Goal: Task Accomplishment & Management: Manage account settings

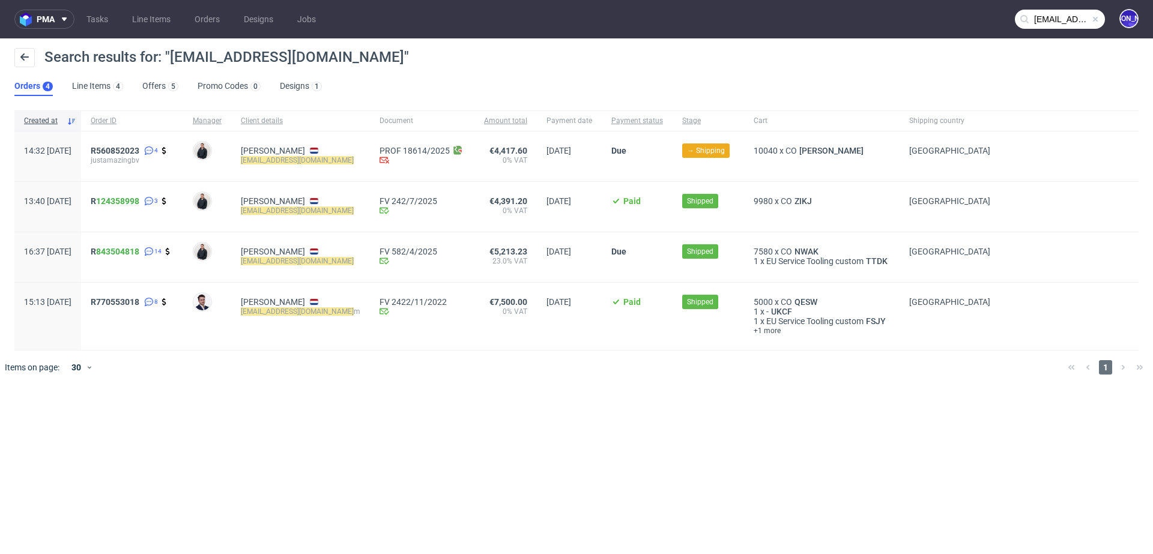
click at [1046, 23] on input "[EMAIL_ADDRESS][DOMAIN_NAME]" at bounding box center [1059, 19] width 90 height 19
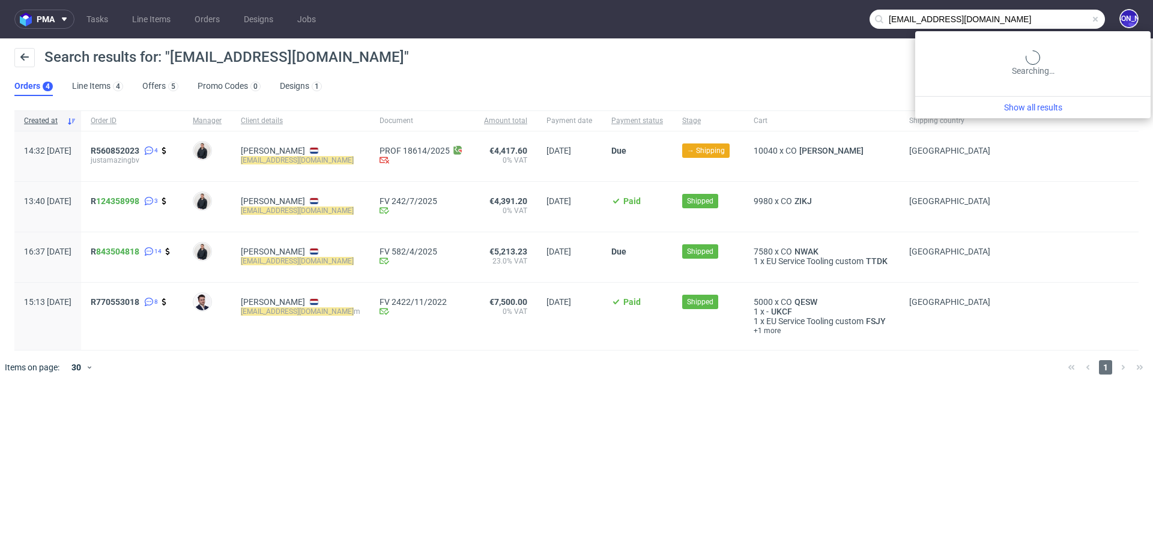
click at [1046, 23] on input "[EMAIL_ADDRESS][DOMAIN_NAME]" at bounding box center [986, 19] width 235 height 19
click at [1046, 23] on input "order@justamazingbv.com" at bounding box center [986, 19] width 235 height 19
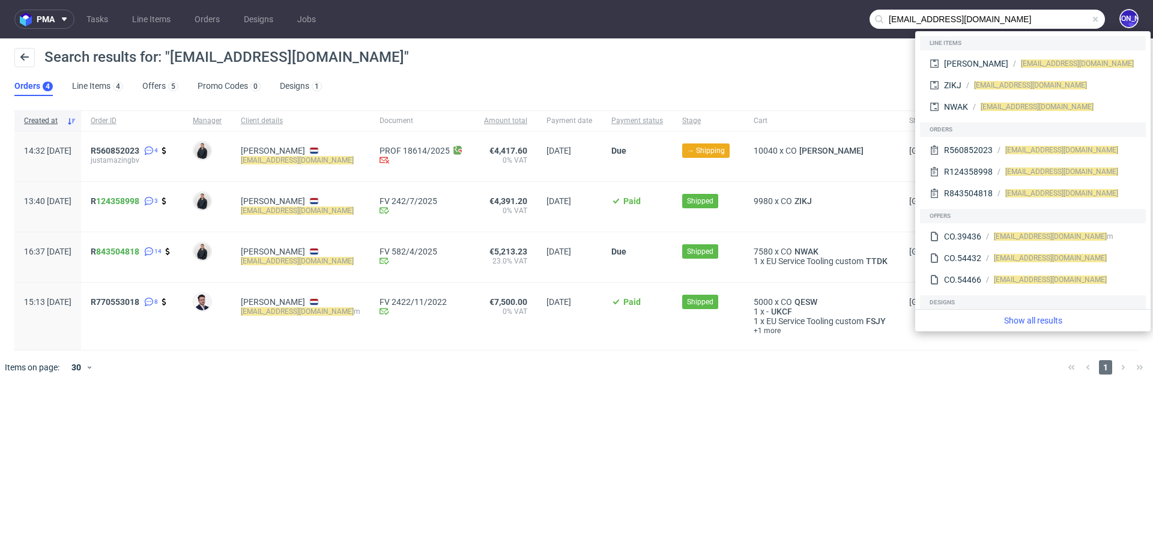
paste input "claire@promedif"
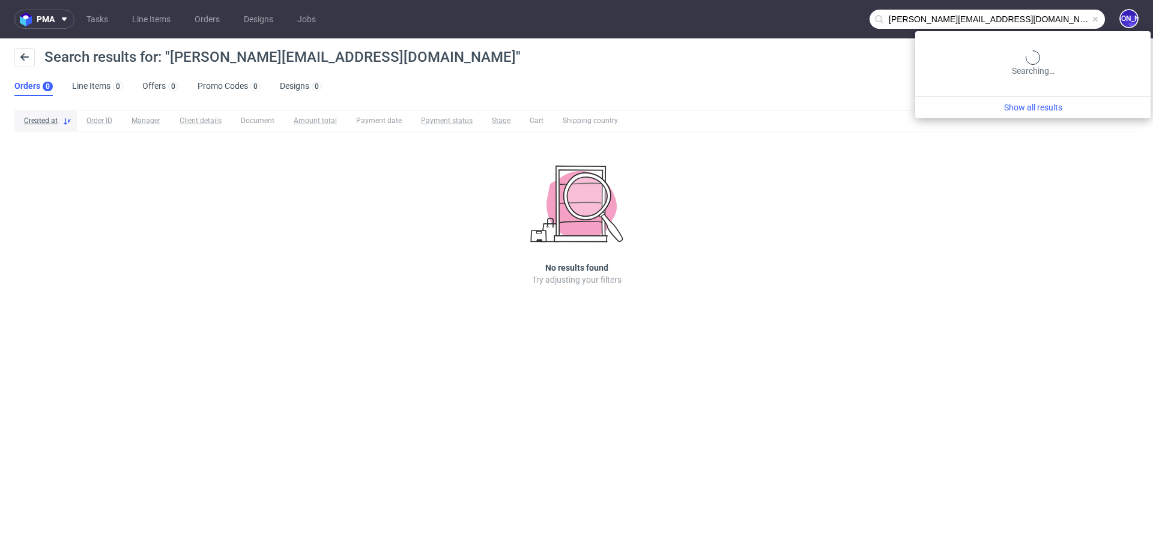
click at [1040, 18] on input "claire@promedif.com" at bounding box center [986, 19] width 235 height 19
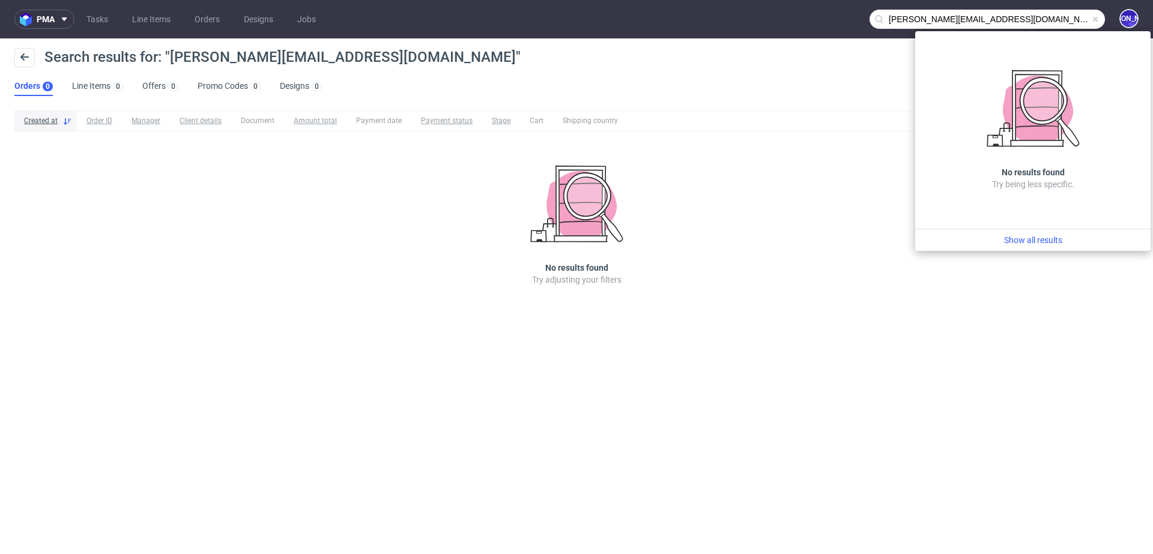
click at [897, 19] on input "claire@promedif.com" at bounding box center [986, 19] width 235 height 19
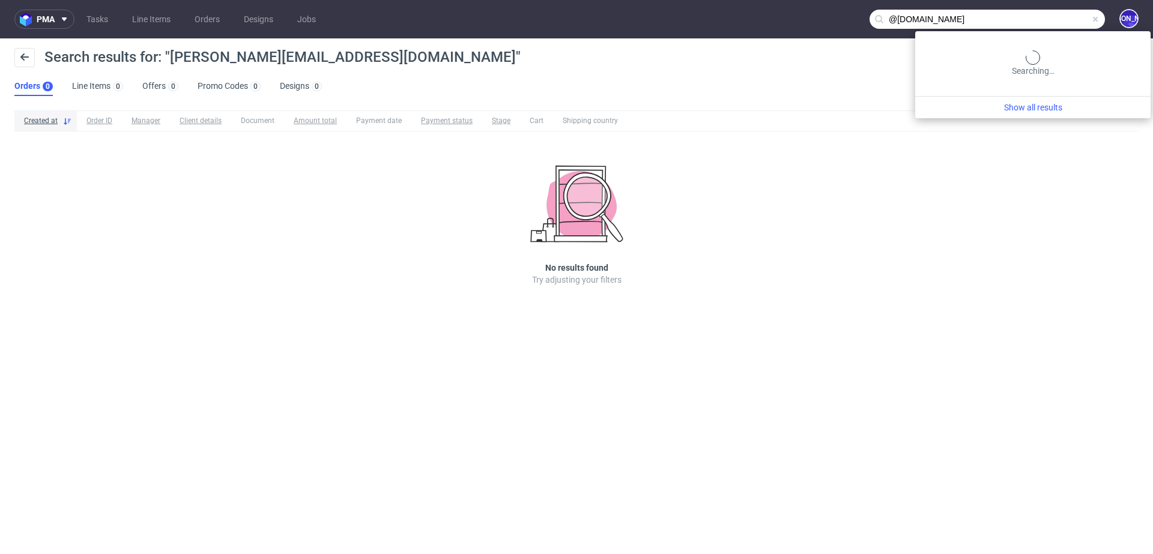
type input "@[DOMAIN_NAME]"
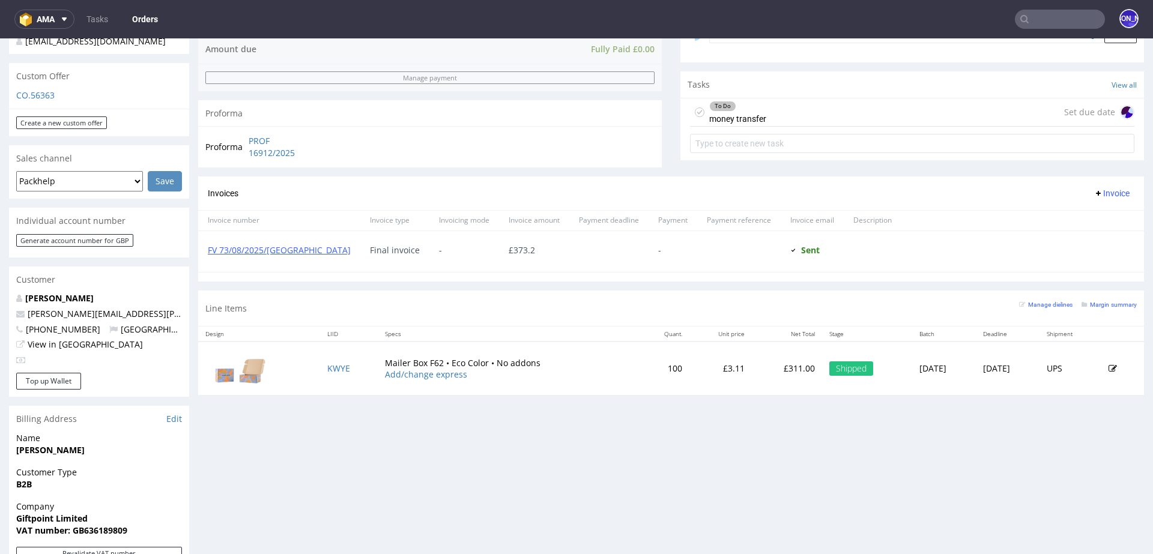
scroll to position [403, 0]
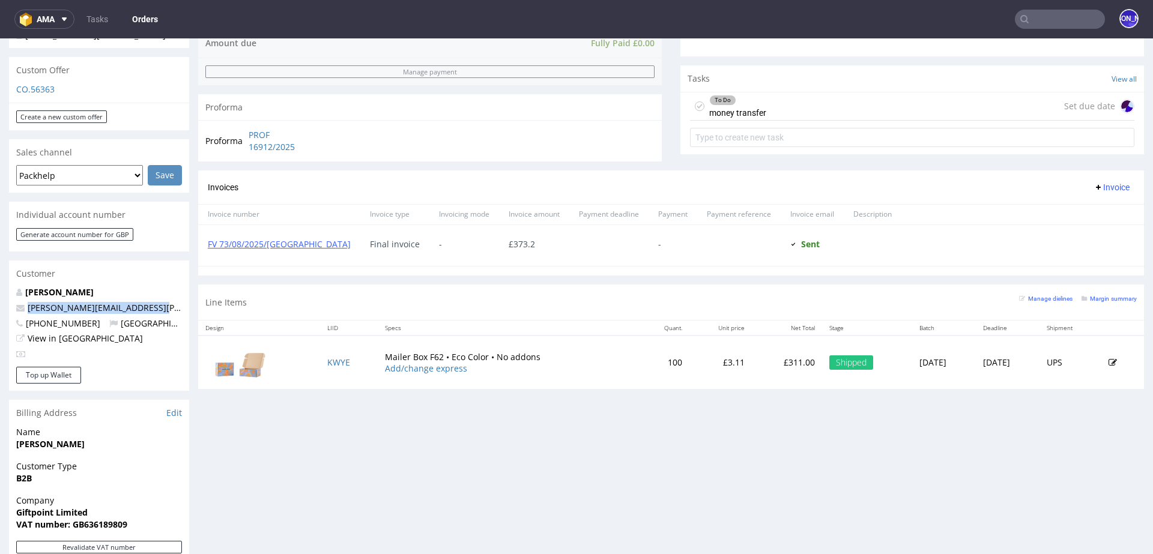
drag, startPoint x: 169, startPoint y: 295, endPoint x: 22, endPoint y: 294, distance: 147.1
click at [22, 302] on p "maria.martone@giftpoint.co.uk" at bounding box center [99, 308] width 166 height 12
copy span "maria.martone@giftpoint.co.uk"
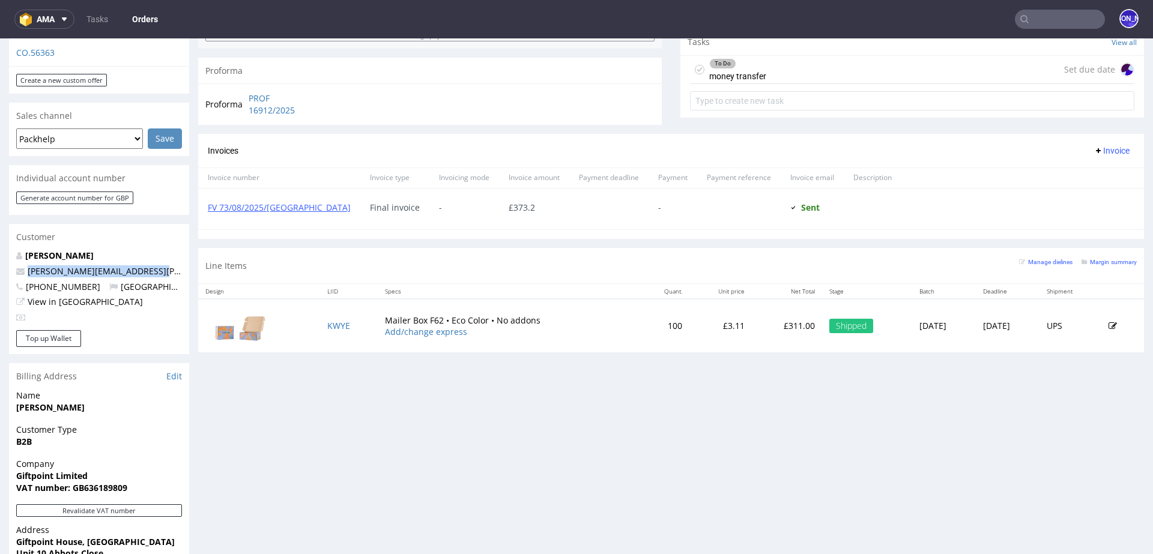
scroll to position [462, 0]
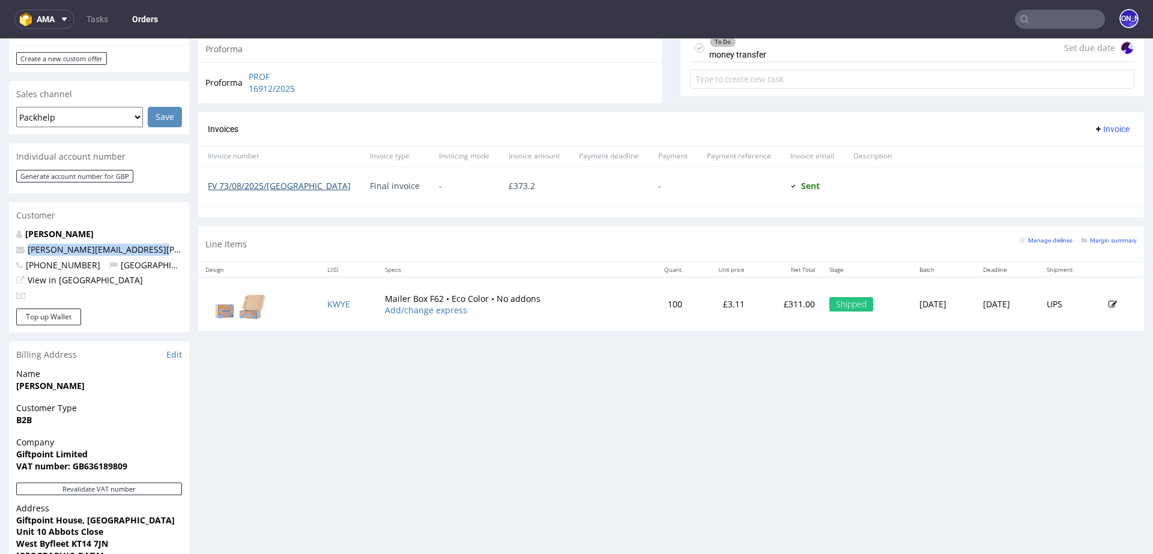
click at [264, 182] on link "FV 73/08/2025/GB" at bounding box center [279, 185] width 143 height 11
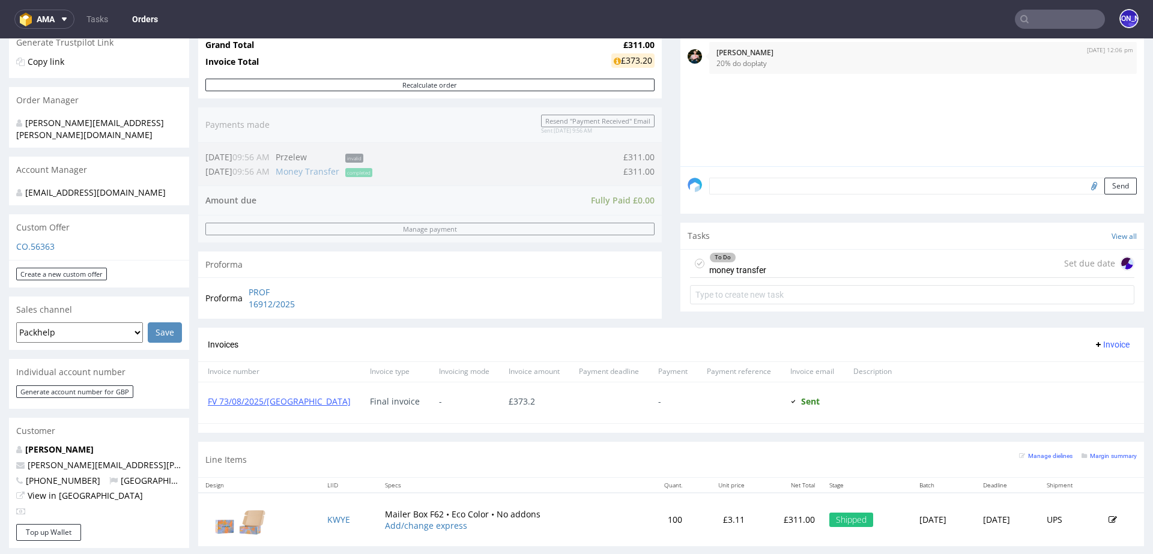
scroll to position [244, 0]
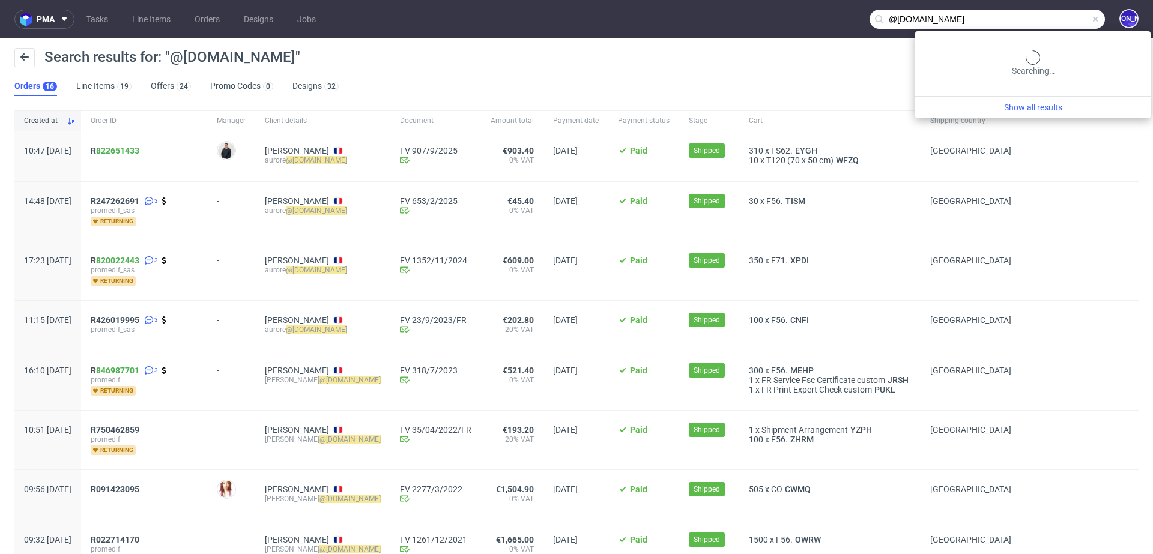
click at [1049, 19] on input "@[DOMAIN_NAME]" at bounding box center [986, 19] width 235 height 19
type input "@[DOMAIN_NAME]"
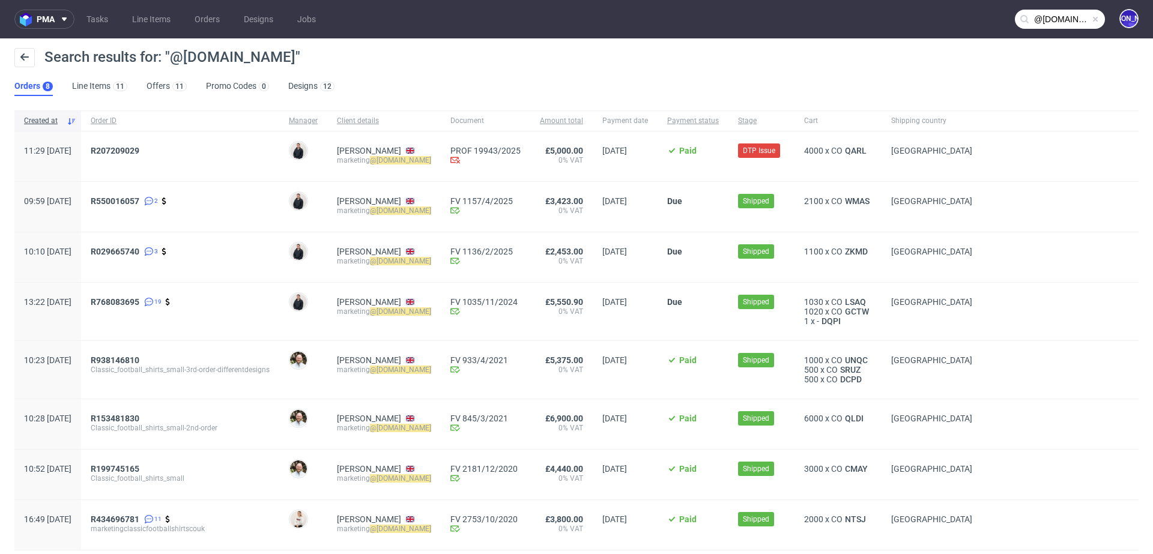
click at [154, 143] on div "R207209029" at bounding box center [180, 156] width 198 height 50
click at [139, 154] on span "R207209029" at bounding box center [115, 151] width 49 height 10
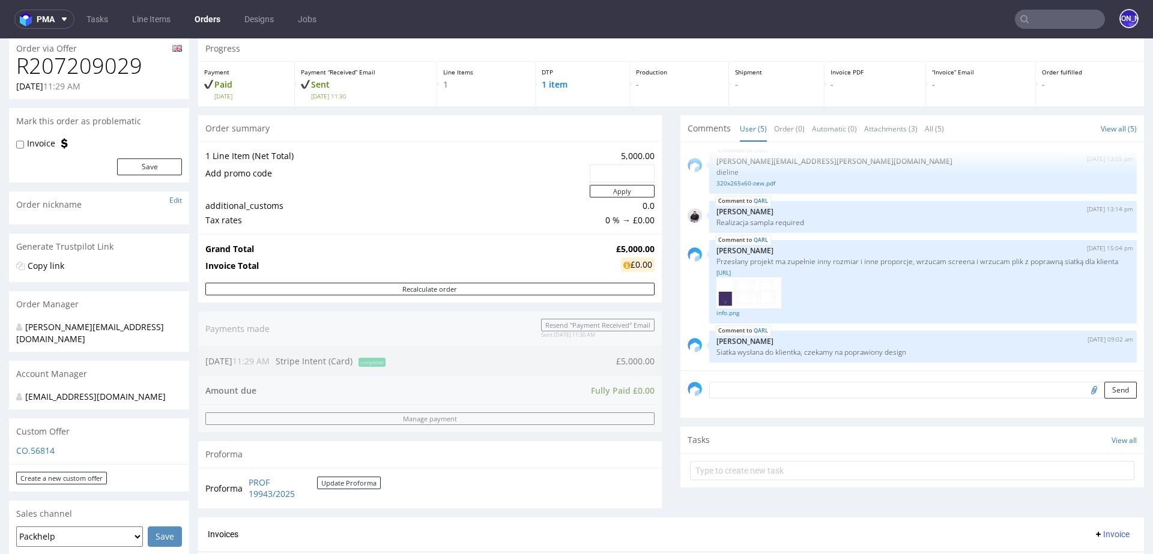
scroll to position [46, 0]
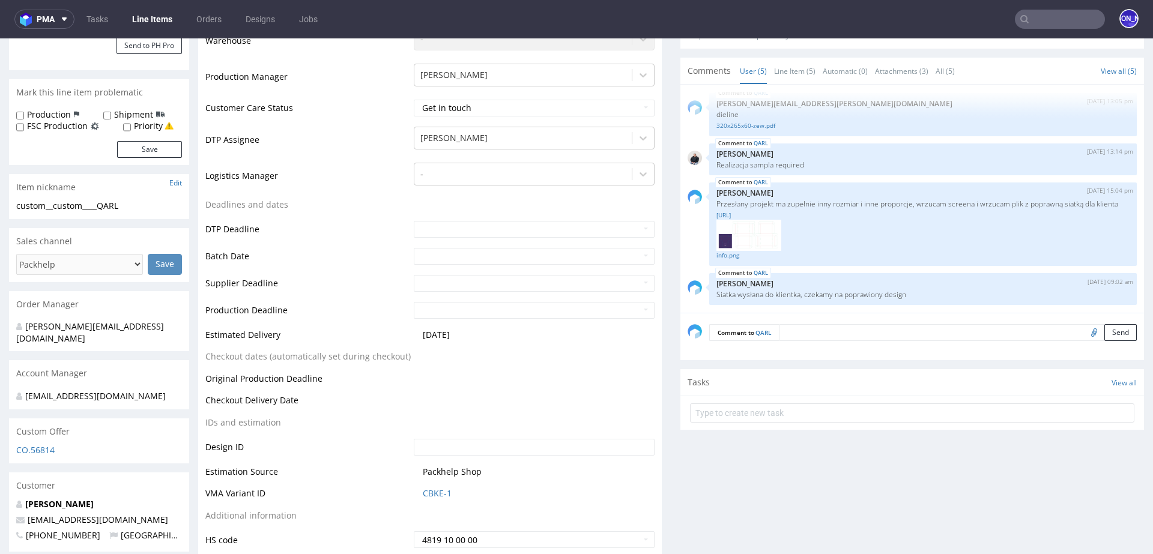
scroll to position [303, 0]
click at [1037, 329] on textarea at bounding box center [958, 331] width 358 height 17
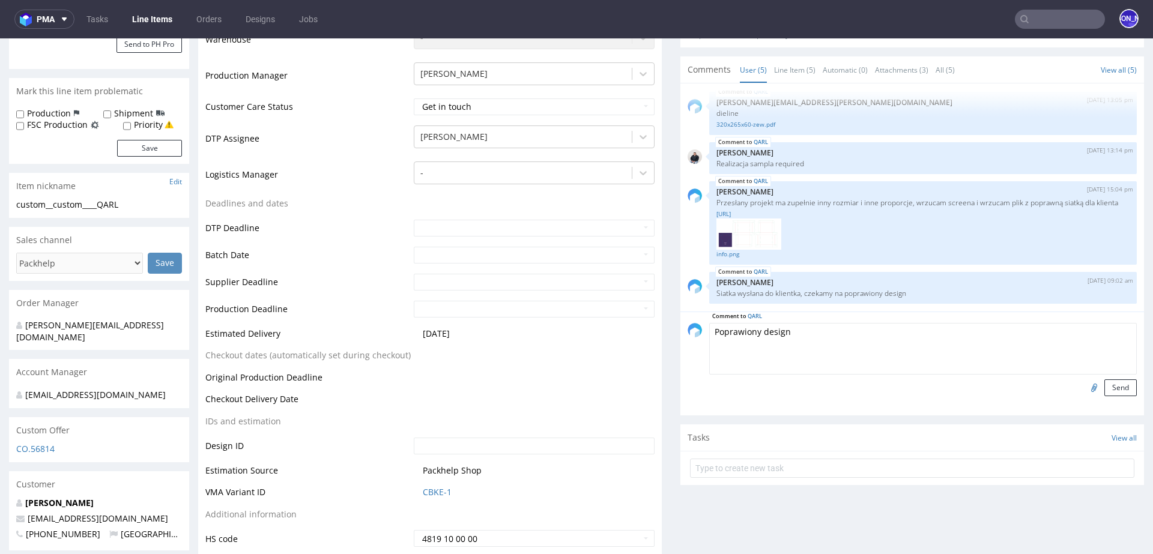
type textarea "Poprawiony design"
click at [1084, 387] on input "file" at bounding box center [1092, 387] width 17 height 16
type input "C:\fakepath\Away Days - Mystery - New Template (1).pdf"
click at [1106, 387] on button "Send" at bounding box center [1120, 387] width 32 height 17
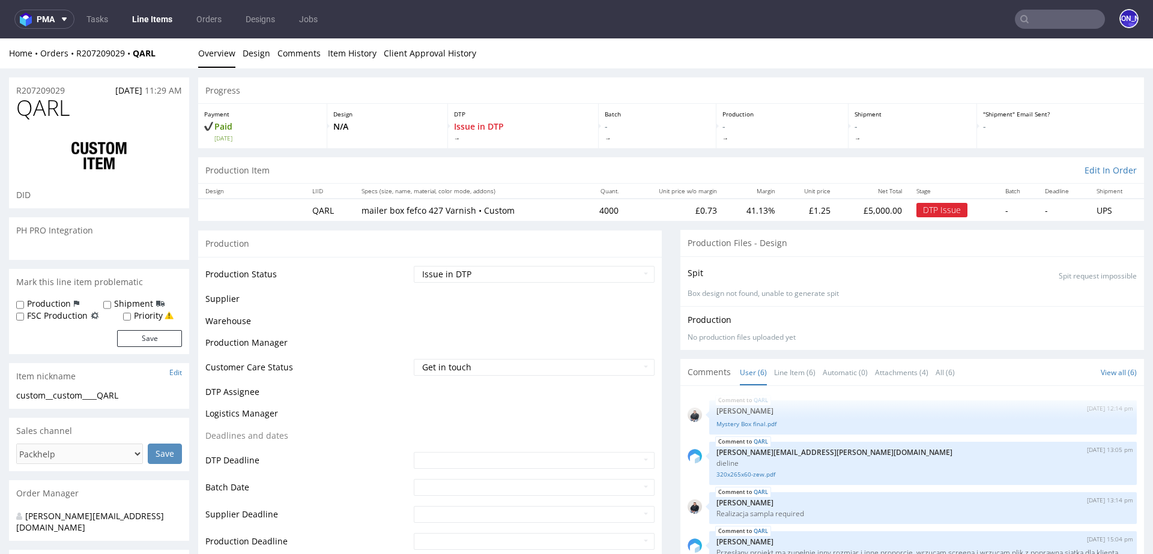
scroll to position [106, 0]
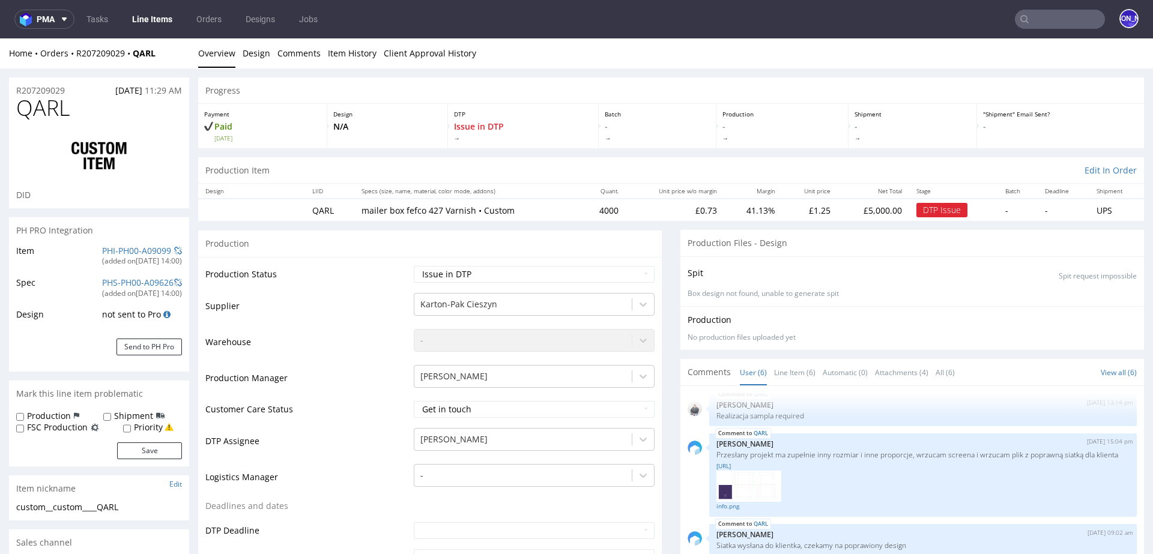
click at [495, 265] on td "Waiting for Artwork Waiting for Diecut Waiting for Mockup Waiting for DTP Waiti…" at bounding box center [533, 278] width 244 height 27
click at [489, 277] on select "Waiting for Artwork Waiting for Diecut Waiting for Mockup Waiting for DTP Waiti…" at bounding box center [534, 274] width 241 height 17
select select "back_for_dtp"
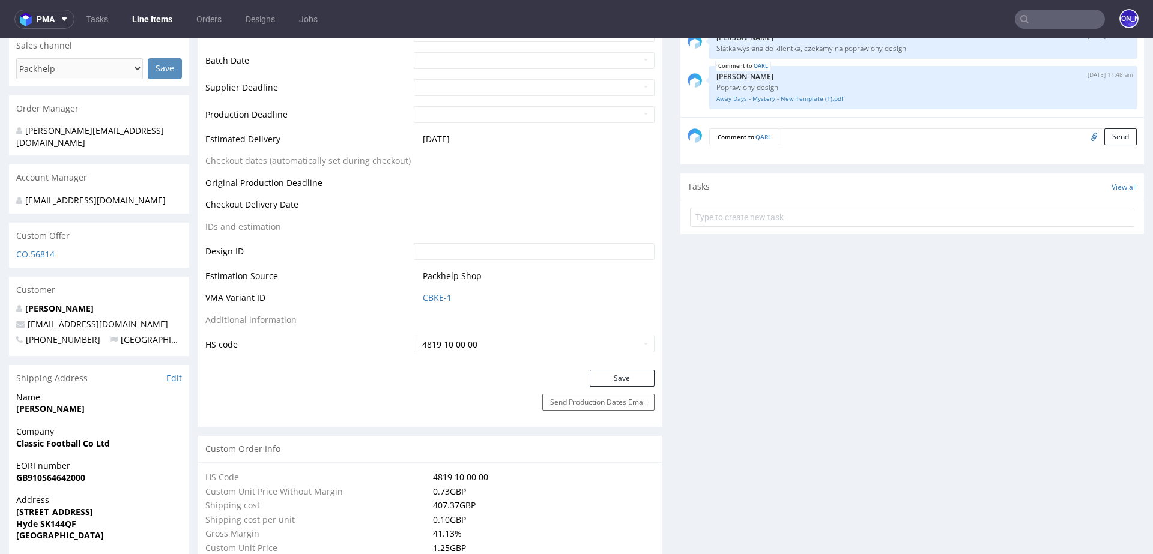
scroll to position [543, 0]
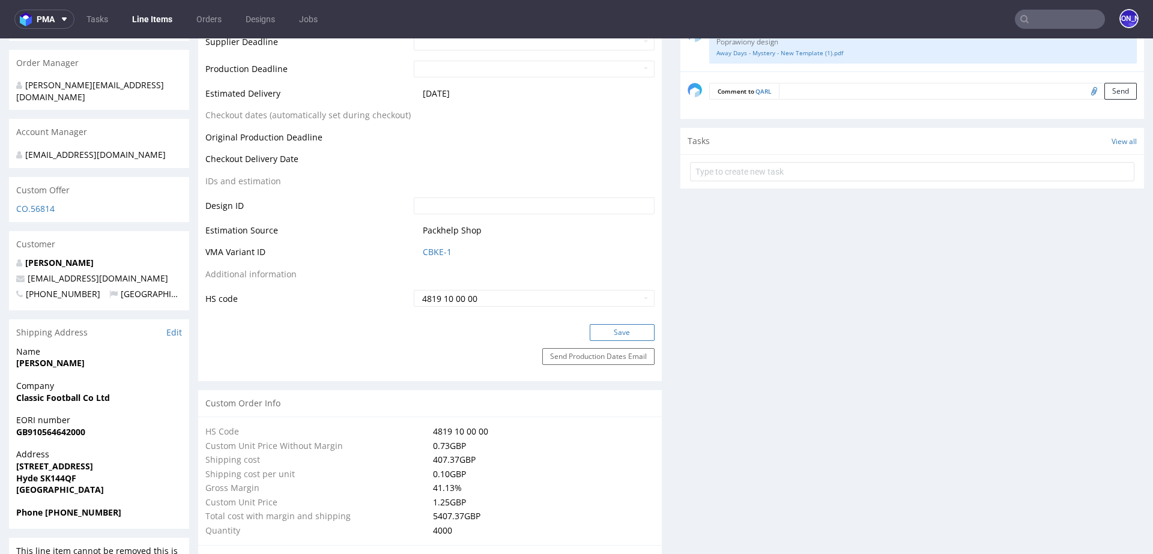
click at [634, 328] on button "Save" at bounding box center [621, 332] width 65 height 17
